Goal: Transaction & Acquisition: Download file/media

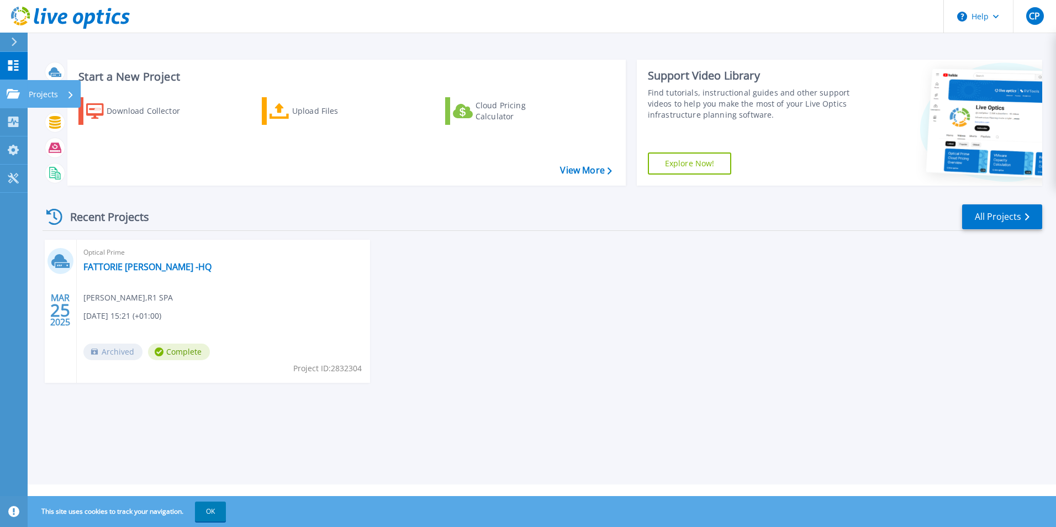
click at [17, 89] on icon at bounding box center [13, 93] width 13 height 9
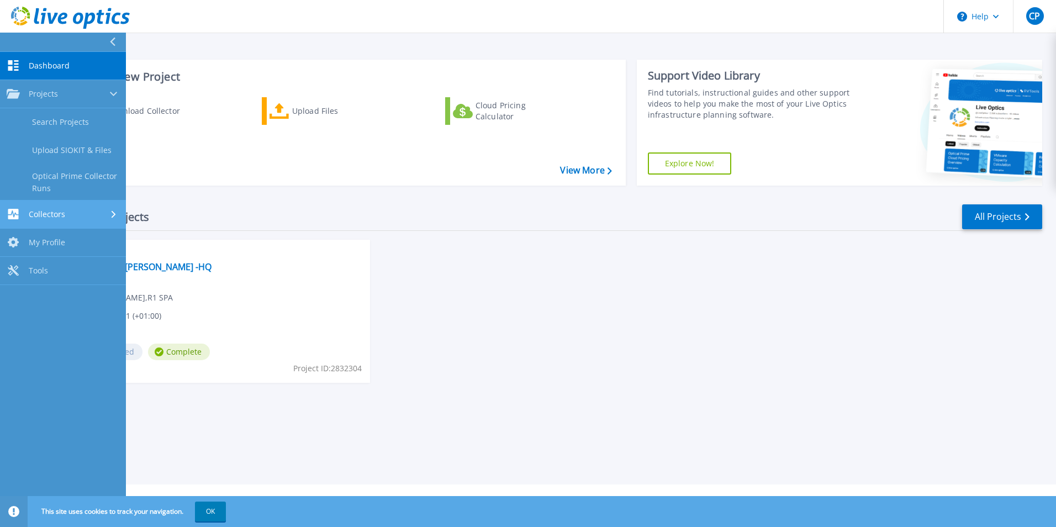
click at [68, 220] on link "Collectors Collectors" at bounding box center [63, 214] width 126 height 28
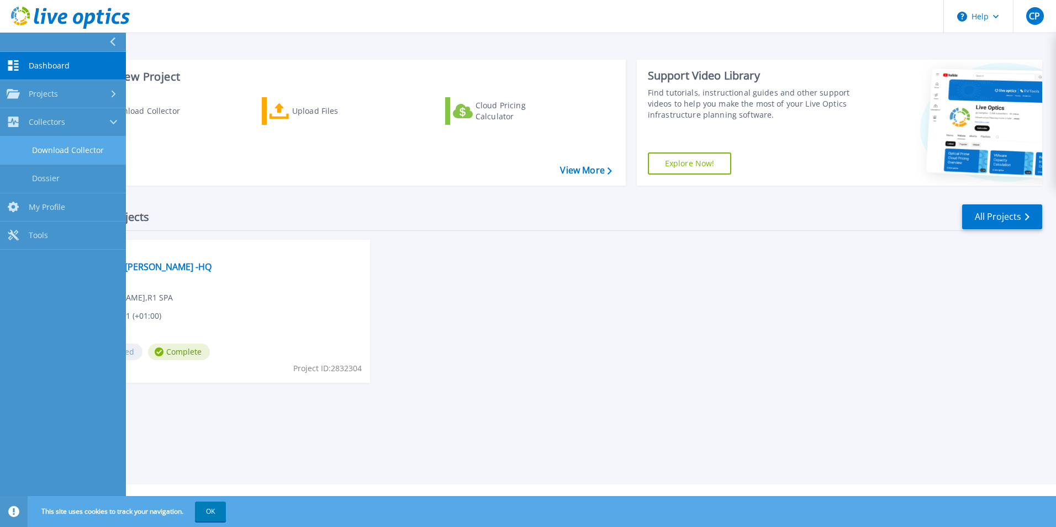
click at [73, 154] on link "Download Collector" at bounding box center [63, 150] width 126 height 28
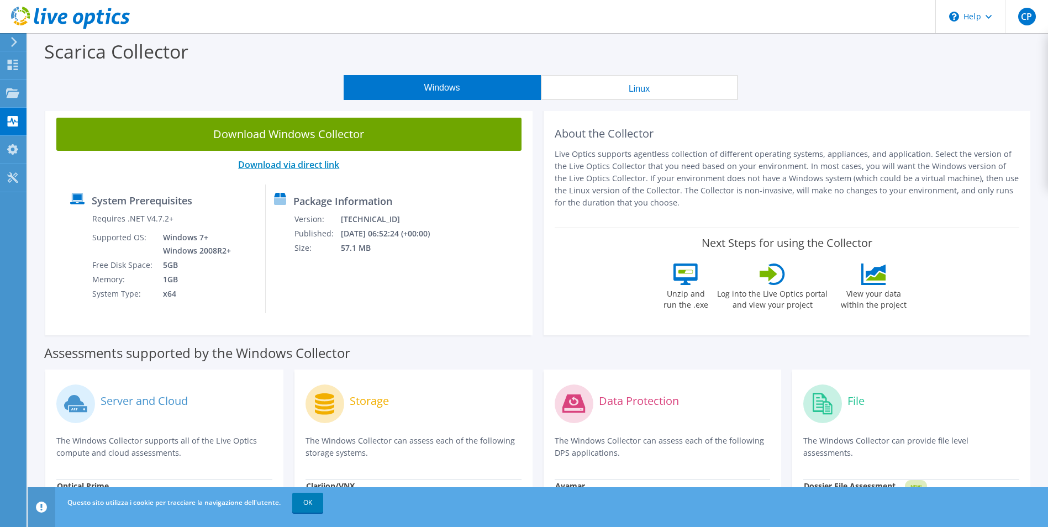
click at [250, 166] on link "Download via direct link" at bounding box center [288, 164] width 101 height 12
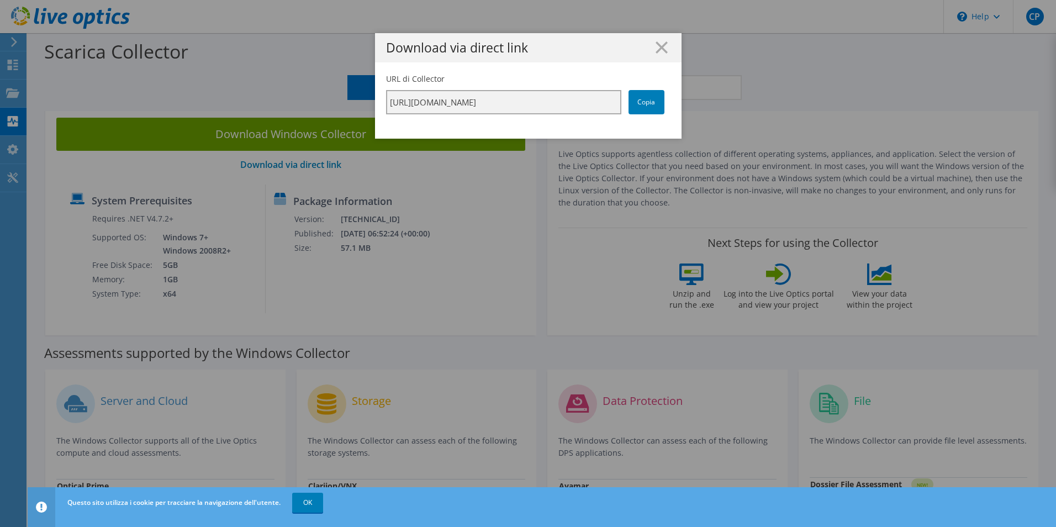
scroll to position [0, 194]
drag, startPoint x: 523, startPoint y: 101, endPoint x: 617, endPoint y: 87, distance: 94.9
click at [617, 87] on div "URL di Collector [URL][DOMAIN_NAME] Copia" at bounding box center [528, 93] width 284 height 41
drag, startPoint x: 617, startPoint y: 87, endPoint x: 591, endPoint y: 67, distance: 32.4
click at [591, 67] on div "Download via direct link URL di Collector [URL][DOMAIN_NAME] Copia" at bounding box center [528, 85] width 306 height 105
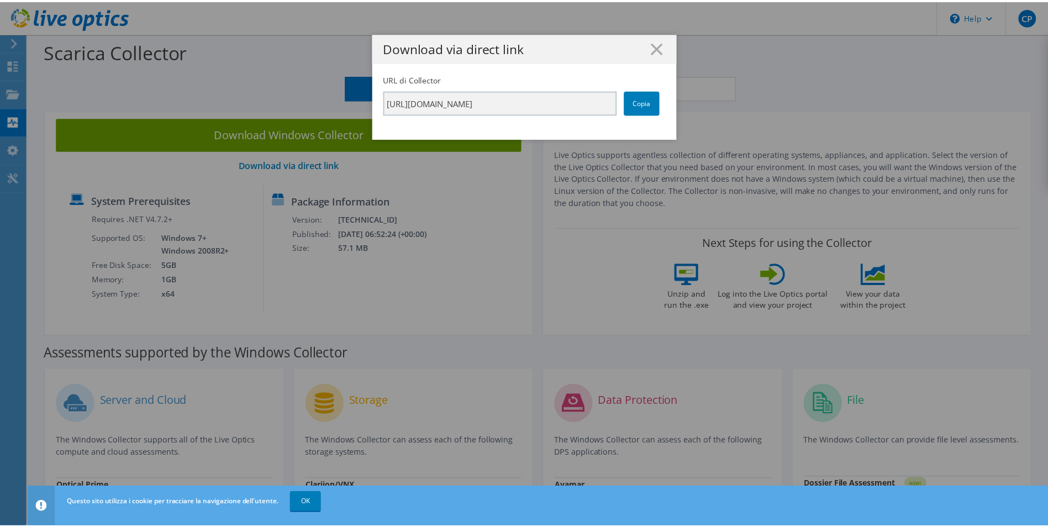
scroll to position [0, 0]
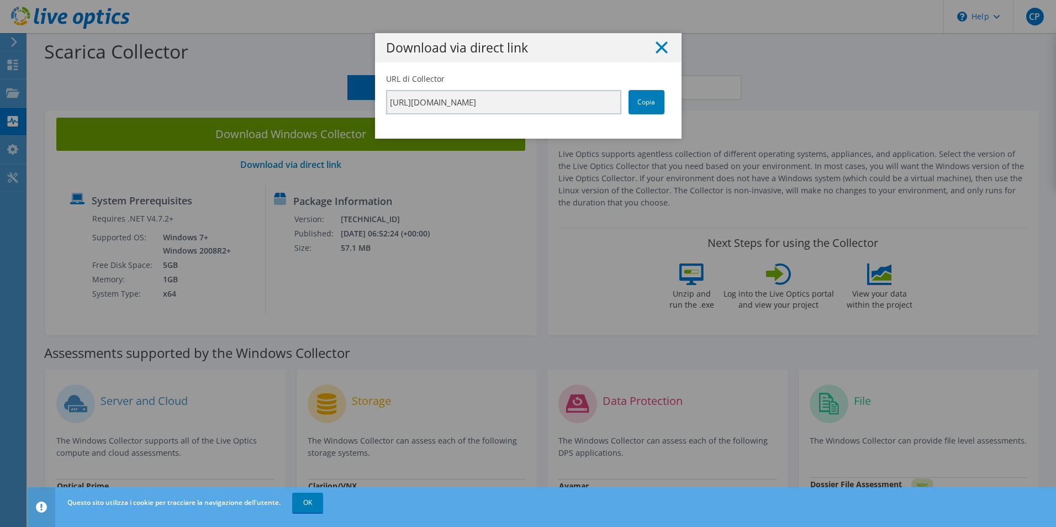
click at [656, 44] on line at bounding box center [661, 47] width 11 height 11
